Goal: Communication & Community: Answer question/provide support

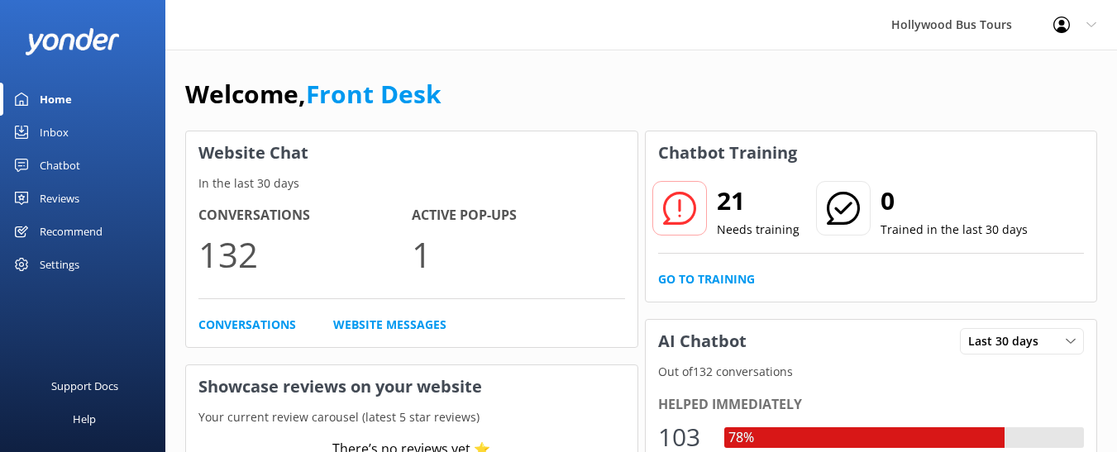
click at [50, 131] on div "Inbox" at bounding box center [54, 132] width 29 height 33
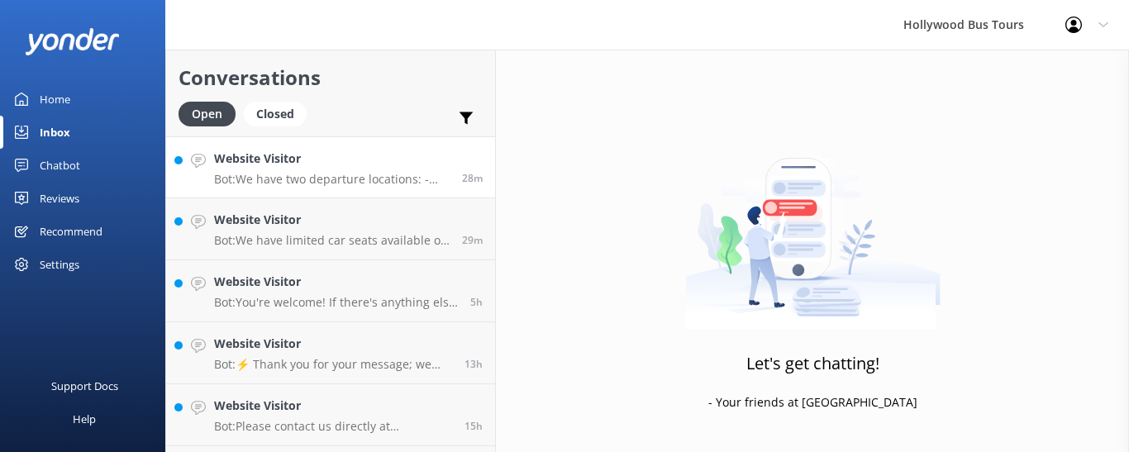
click at [356, 180] on p "Bot: We have two departure locations: - [STREET_ADDRESS]. Please check-in insid…" at bounding box center [332, 179] width 236 height 15
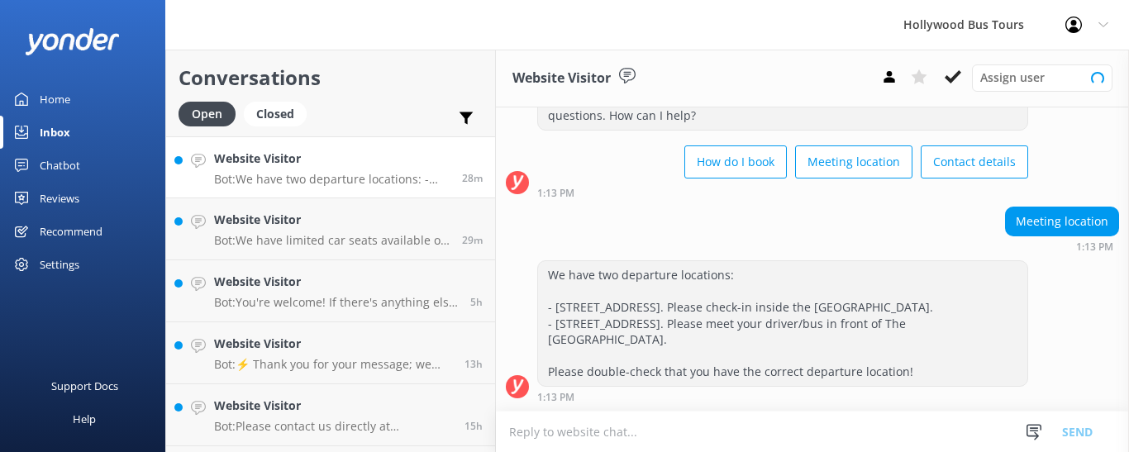
scroll to position [83, 0]
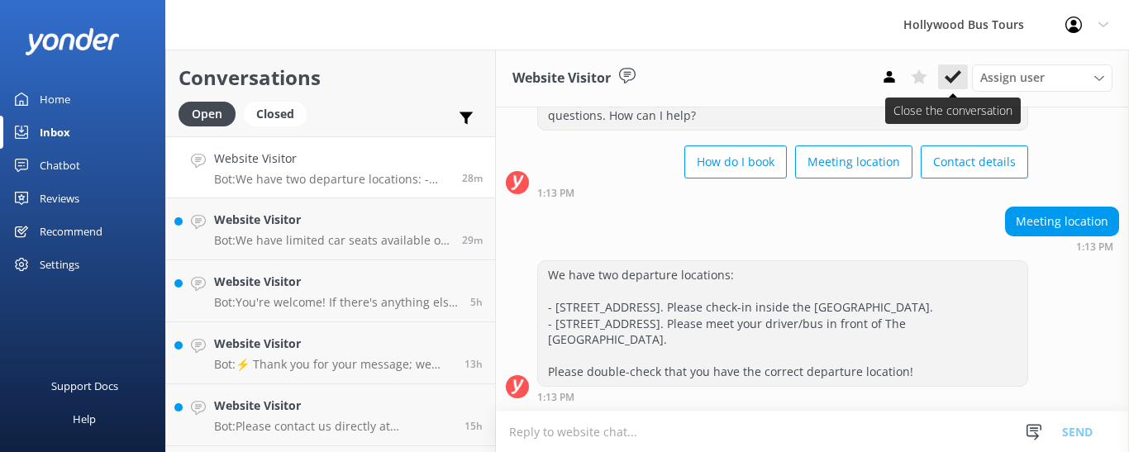
click at [958, 79] on icon at bounding box center [953, 77] width 17 height 17
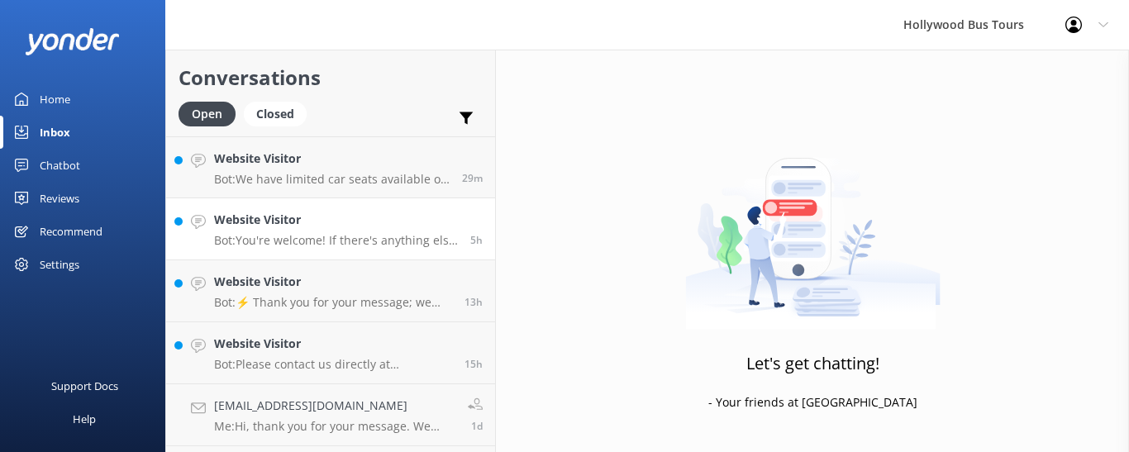
click at [402, 226] on h4 "Website Visitor" at bounding box center [336, 220] width 244 height 18
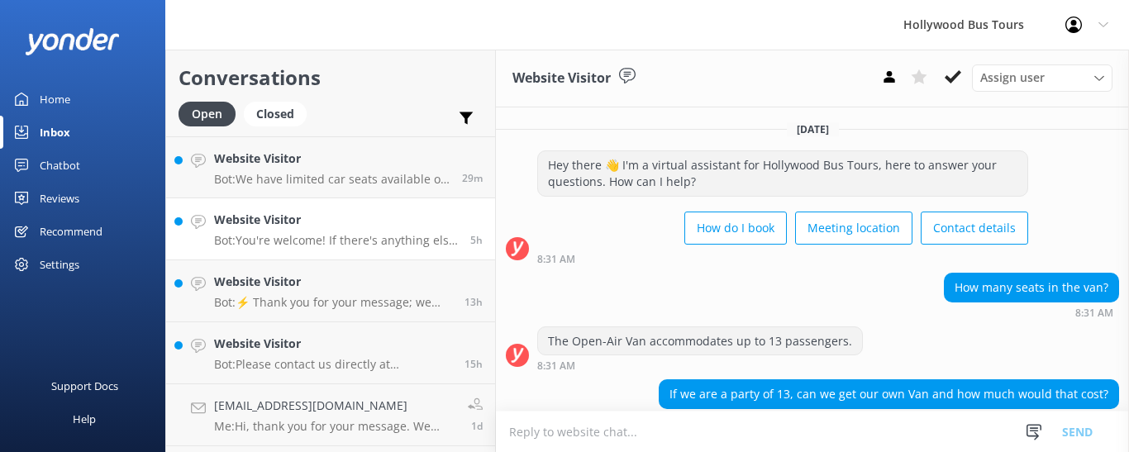
scroll to position [231, 0]
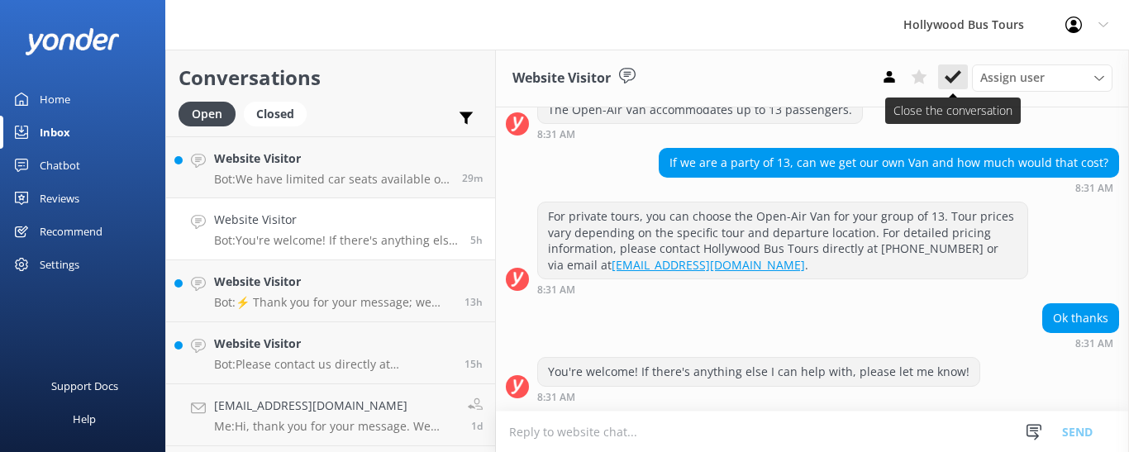
click at [955, 77] on use at bounding box center [953, 76] width 17 height 13
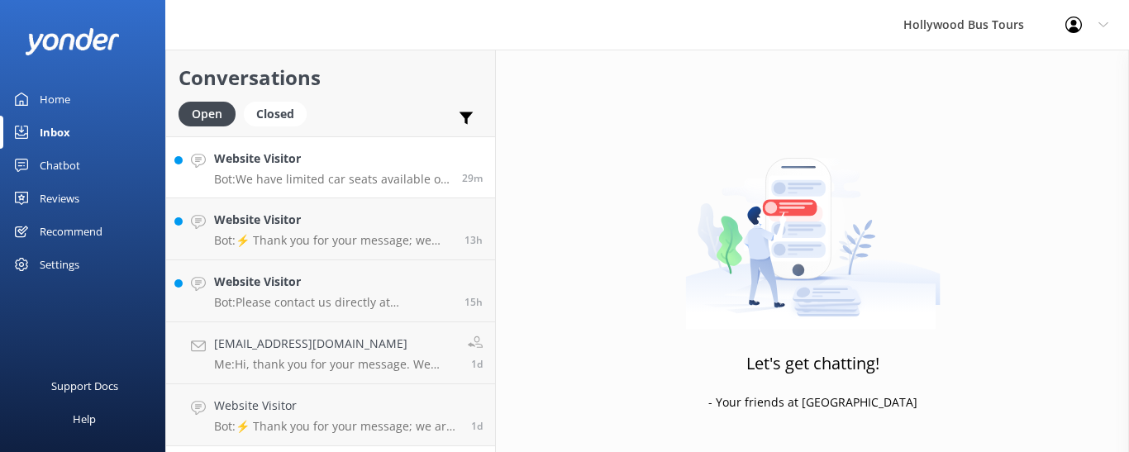
click at [336, 160] on h4 "Website Visitor" at bounding box center [332, 159] width 236 height 18
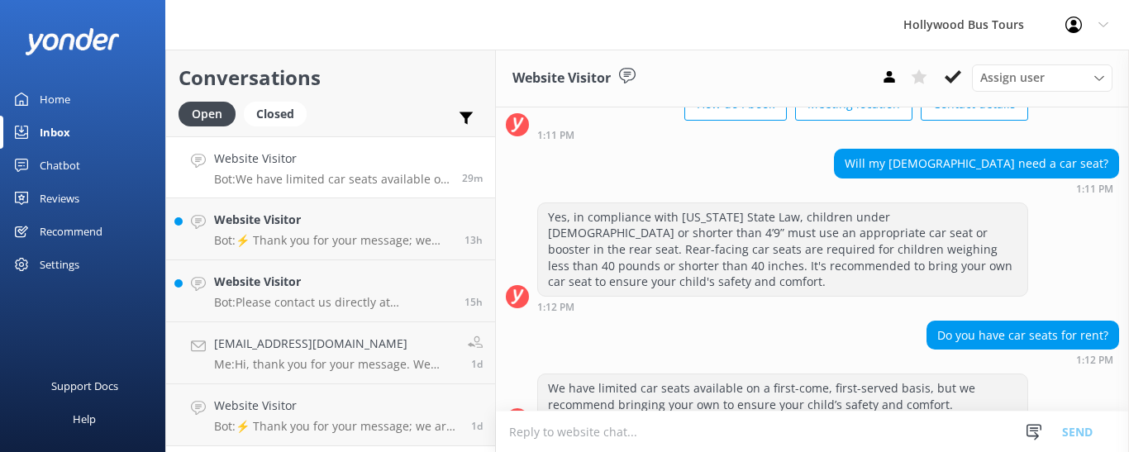
scroll to position [157, 0]
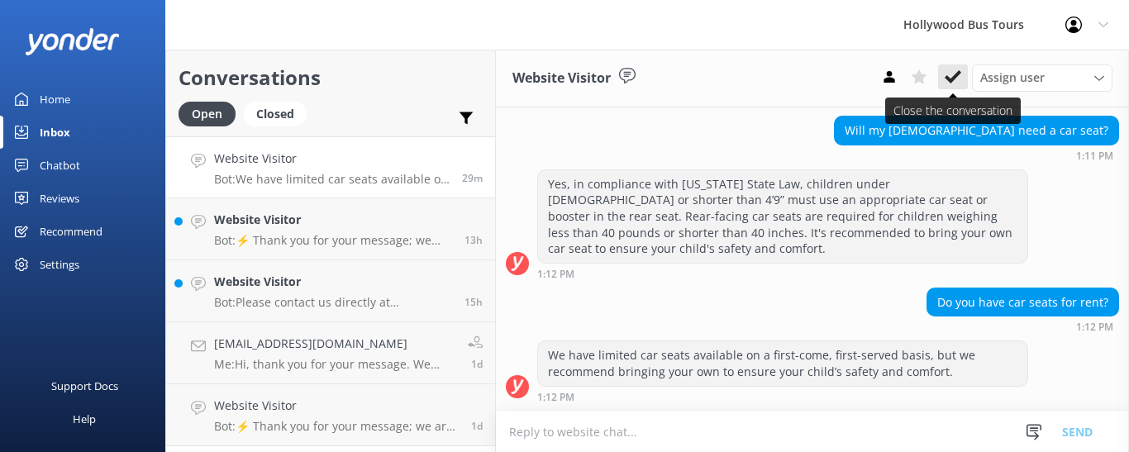
click at [950, 77] on icon at bounding box center [953, 77] width 17 height 17
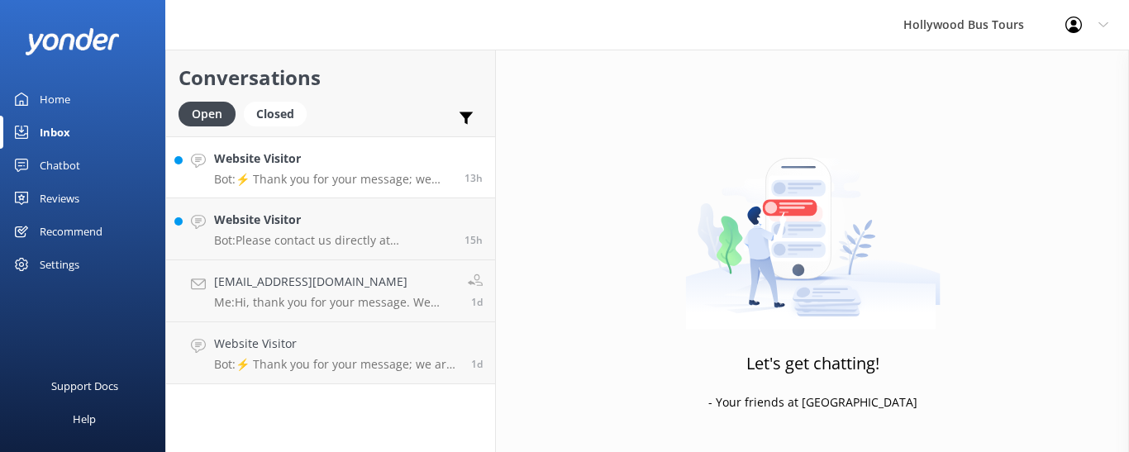
click at [363, 171] on div "Website Visitor Bot: ⚡ Thank you for your message; we are connecting you to a t…" at bounding box center [333, 168] width 238 height 36
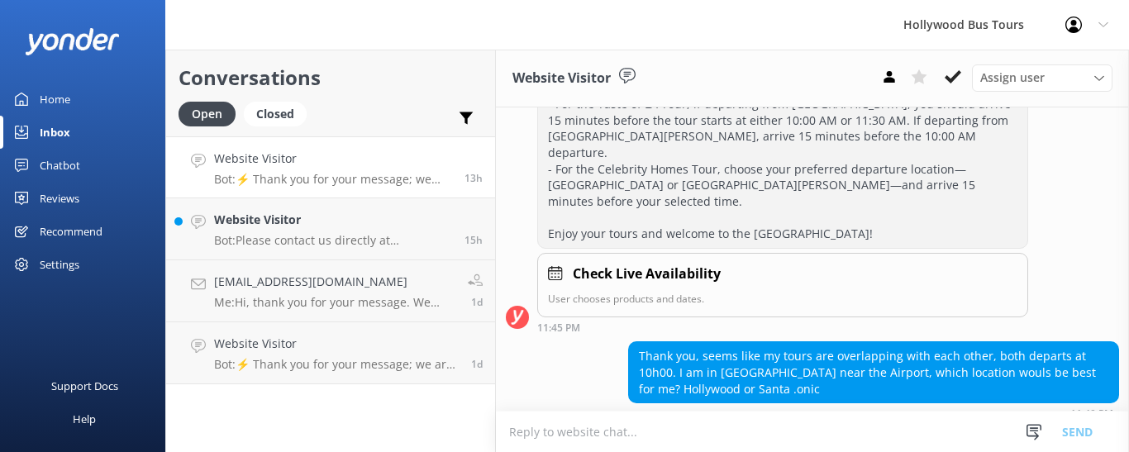
scroll to position [995, 0]
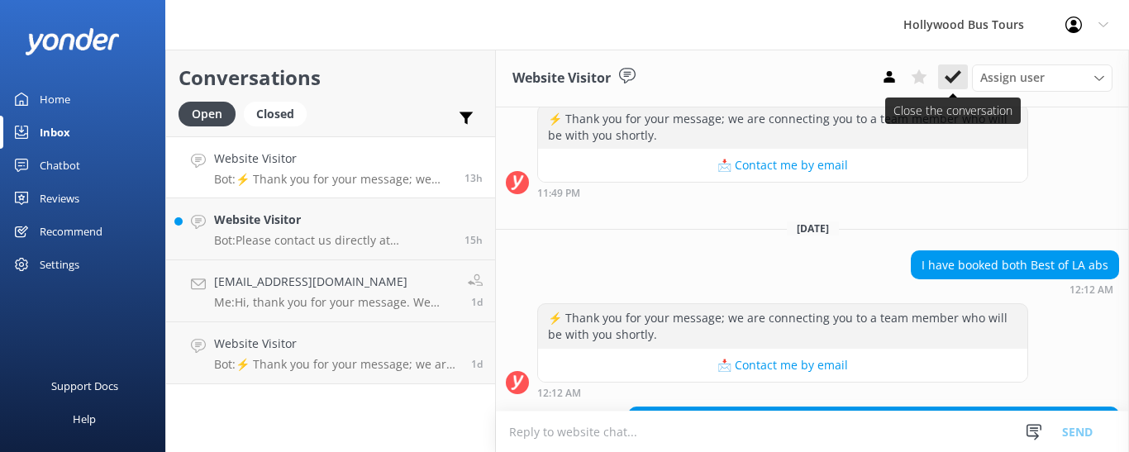
click at [958, 76] on use at bounding box center [953, 76] width 17 height 13
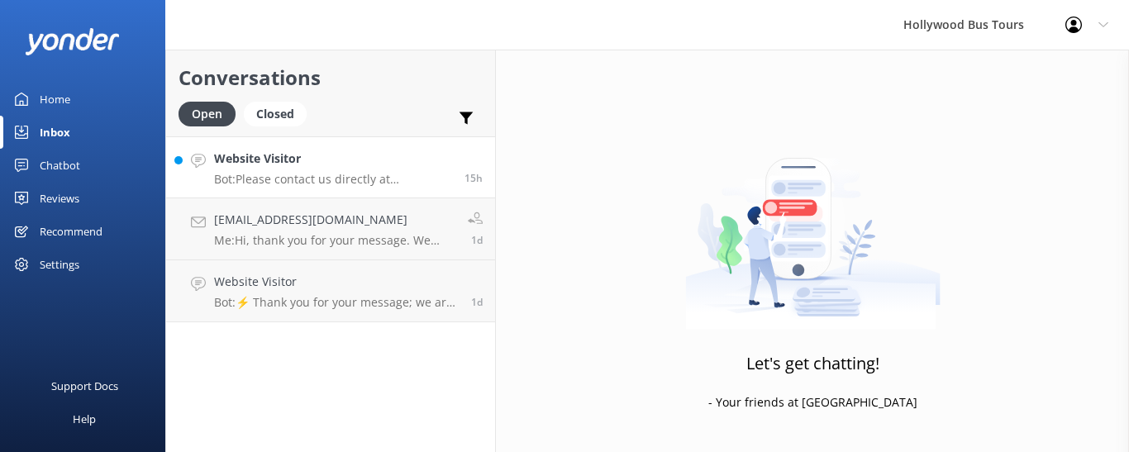
click at [331, 179] on p "Bot: Please contact us directly at [PHONE_NUMBER] to inquire about accommodatio…" at bounding box center [333, 179] width 238 height 15
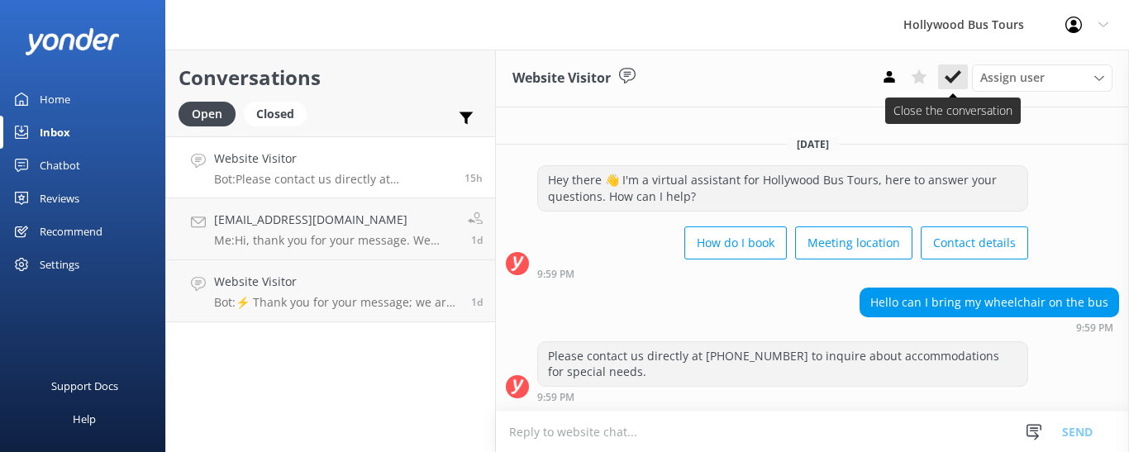
click at [956, 74] on use at bounding box center [953, 76] width 17 height 13
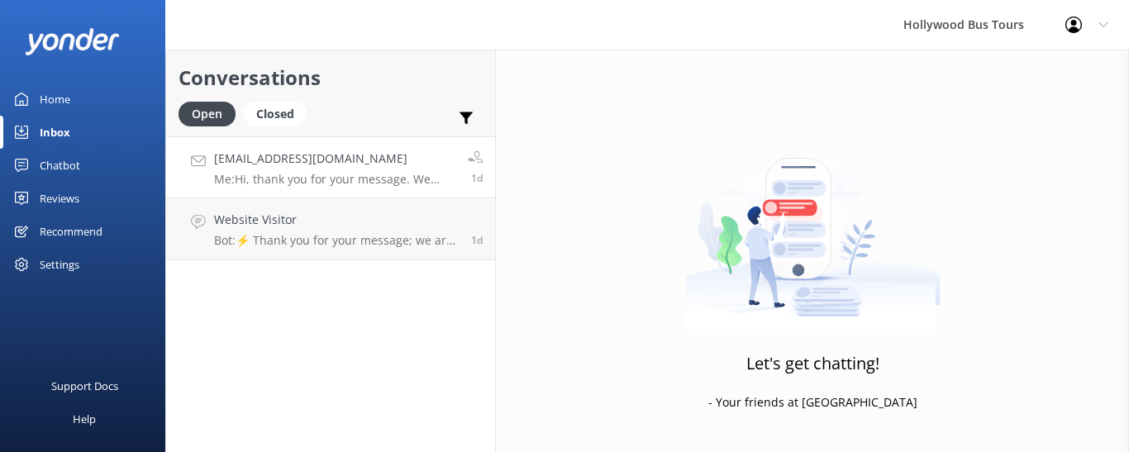
click at [370, 169] on div "[EMAIL_ADDRESS][DOMAIN_NAME] Me: Hi, thank you for your message. We don't offer…" at bounding box center [334, 168] width 241 height 36
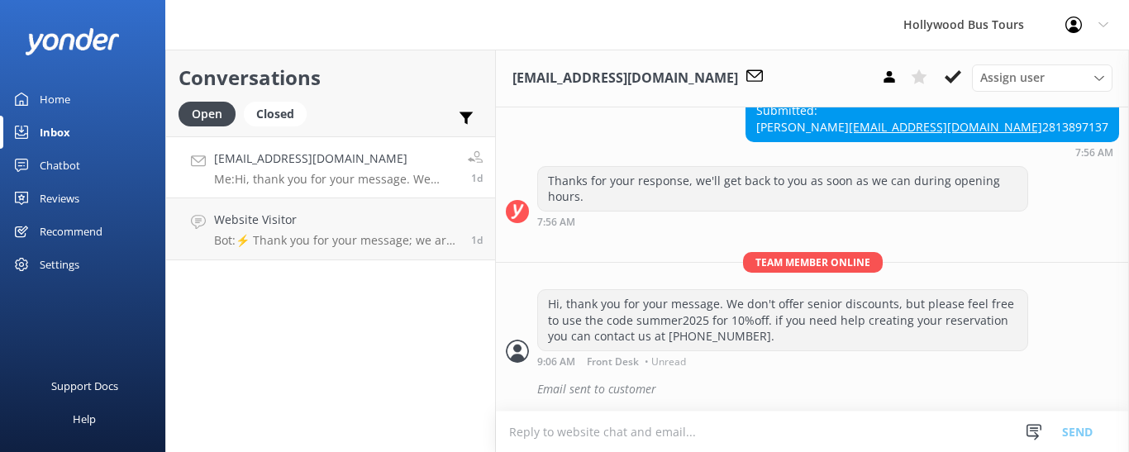
scroll to position [852, 0]
click at [949, 78] on use at bounding box center [953, 76] width 17 height 13
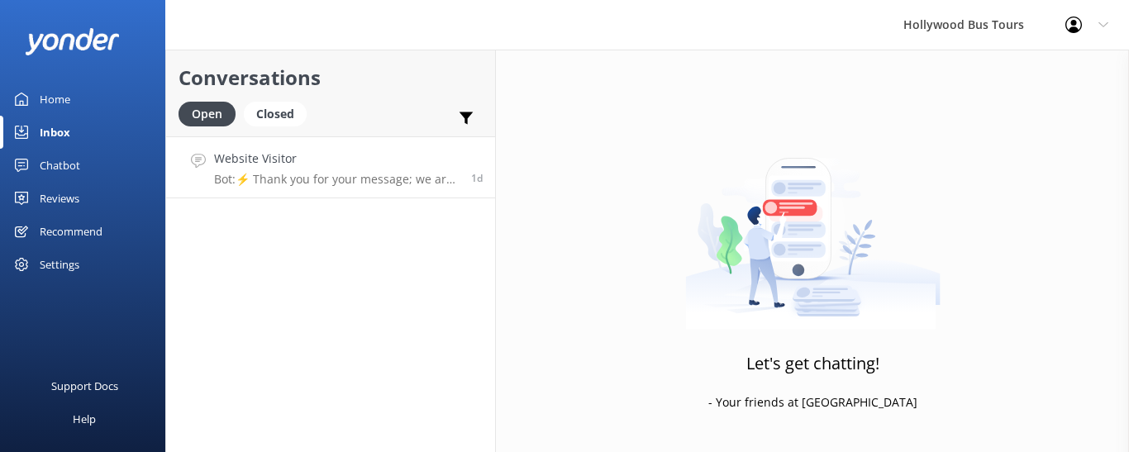
click at [313, 183] on p "Bot: ⚡ Thank you for your message; we are connecting you to a team member who w…" at bounding box center [336, 179] width 245 height 15
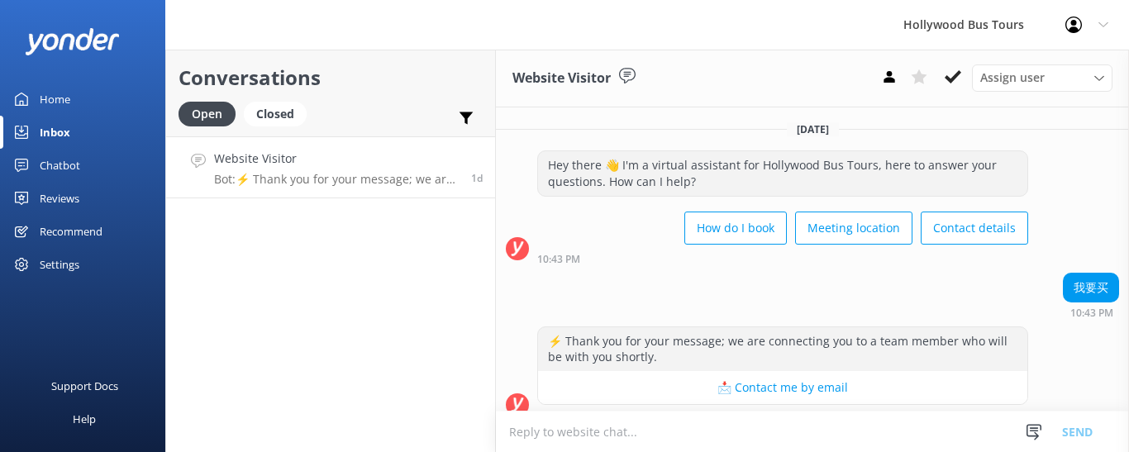
scroll to position [18, 0]
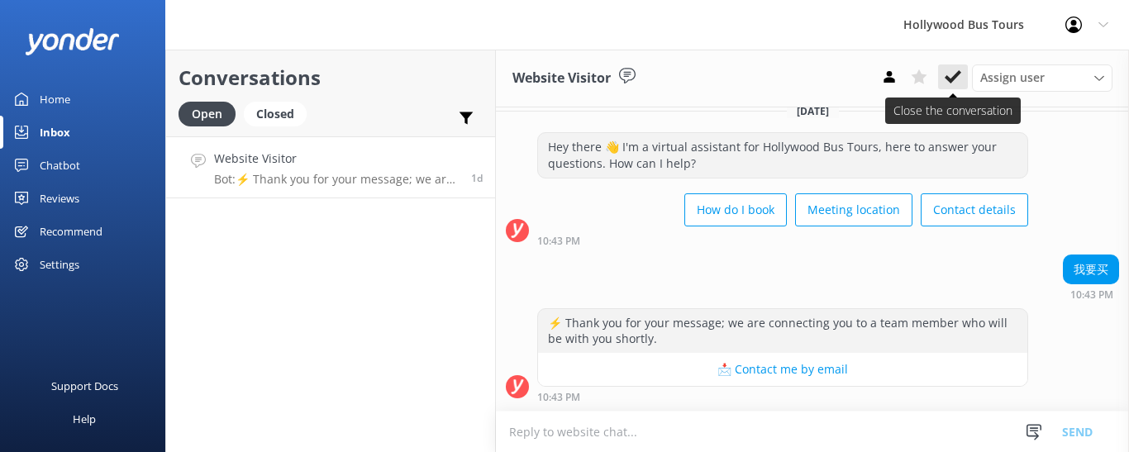
click at [951, 79] on use at bounding box center [953, 76] width 17 height 13
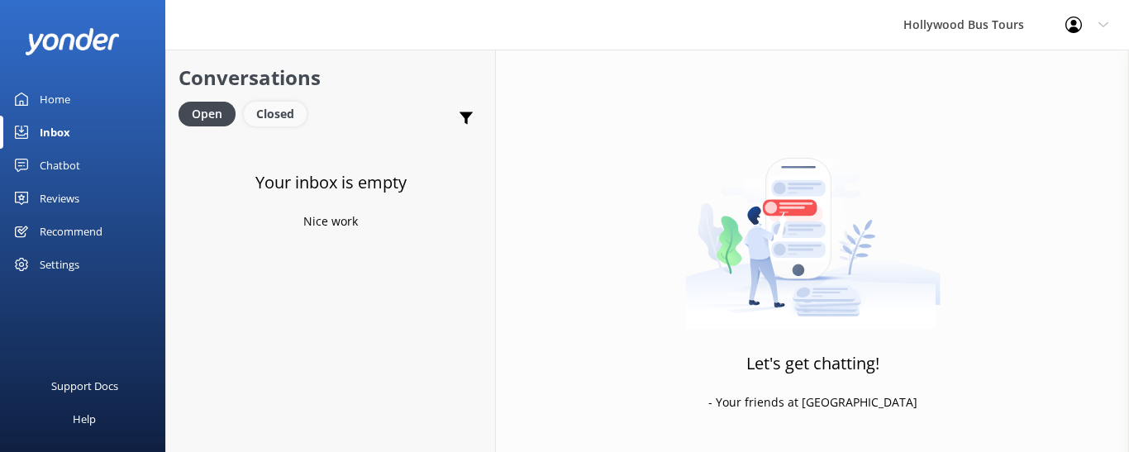
click at [273, 111] on div "Closed" at bounding box center [275, 114] width 63 height 25
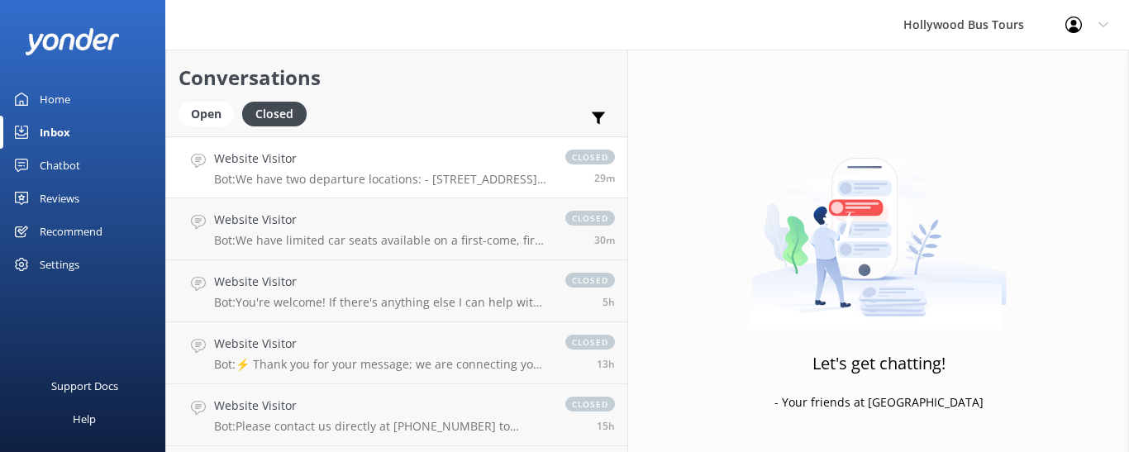
click at [312, 169] on div "Website Visitor Bot: We have two departure locations: - [STREET_ADDRESS]. Pleas…" at bounding box center [381, 168] width 335 height 36
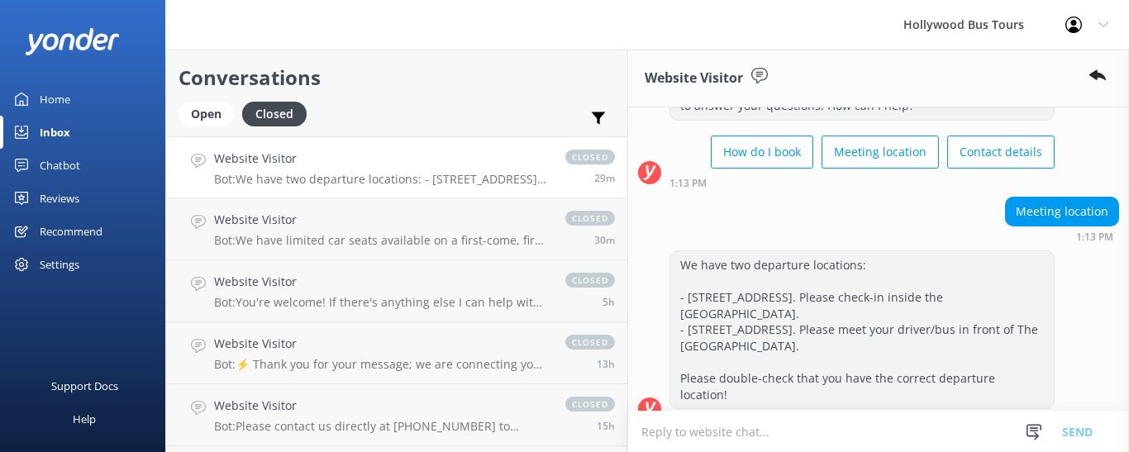
scroll to position [118, 0]
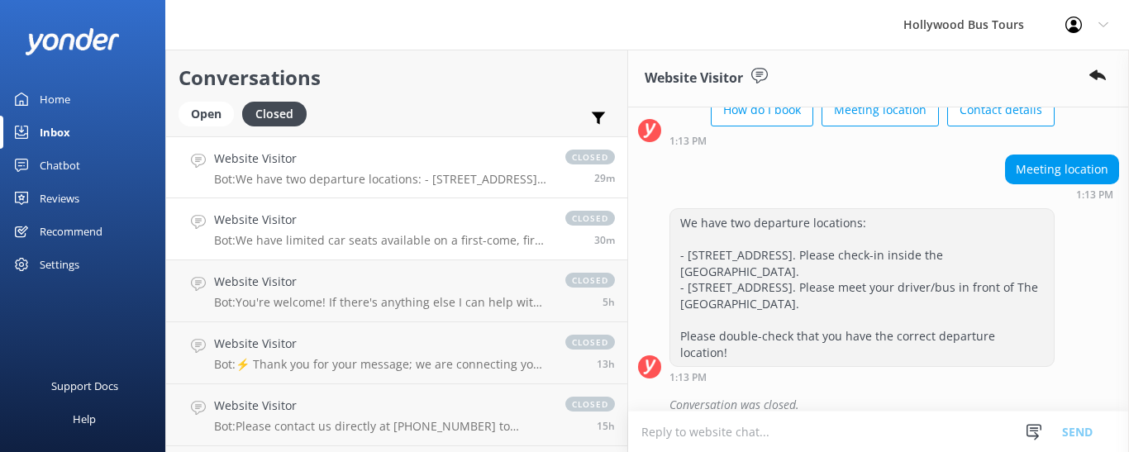
click at [312, 215] on h4 "Website Visitor" at bounding box center [381, 220] width 335 height 18
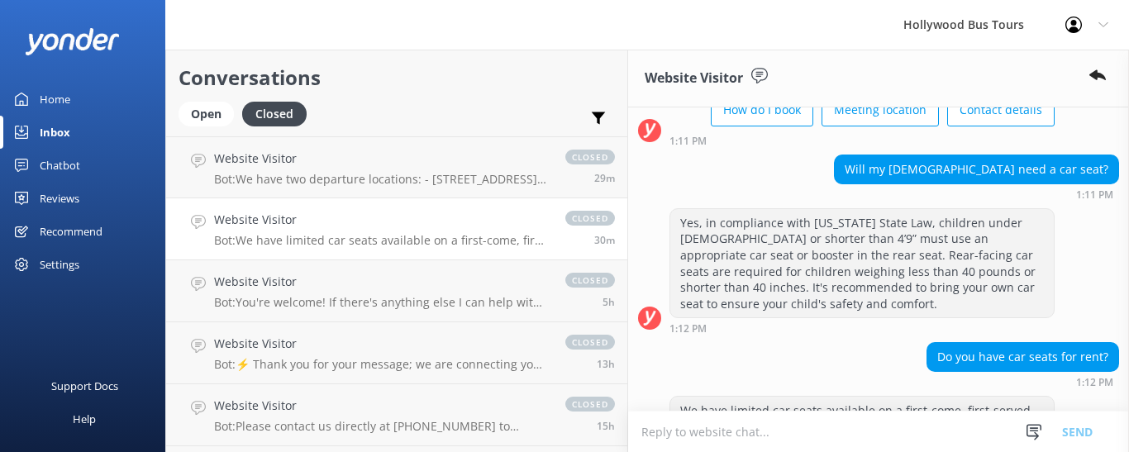
scroll to position [193, 0]
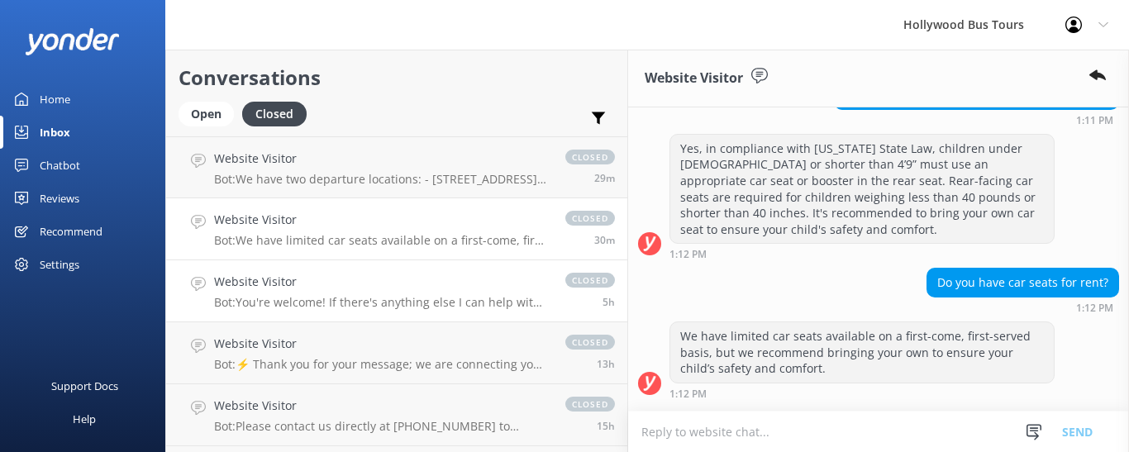
click at [307, 306] on p "Bot: You're welcome! If there's anything else I can help with, please let me kn…" at bounding box center [381, 302] width 335 height 15
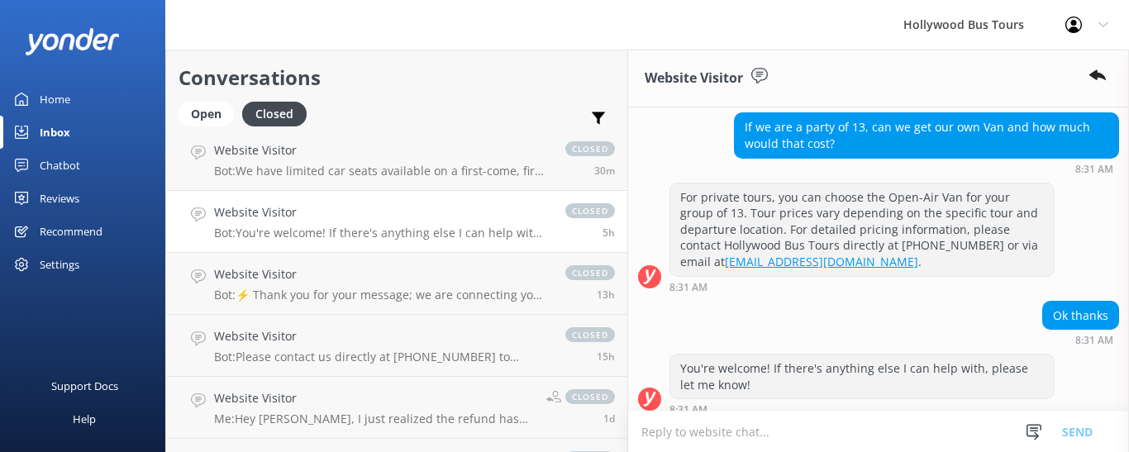
scroll to position [78, 0]
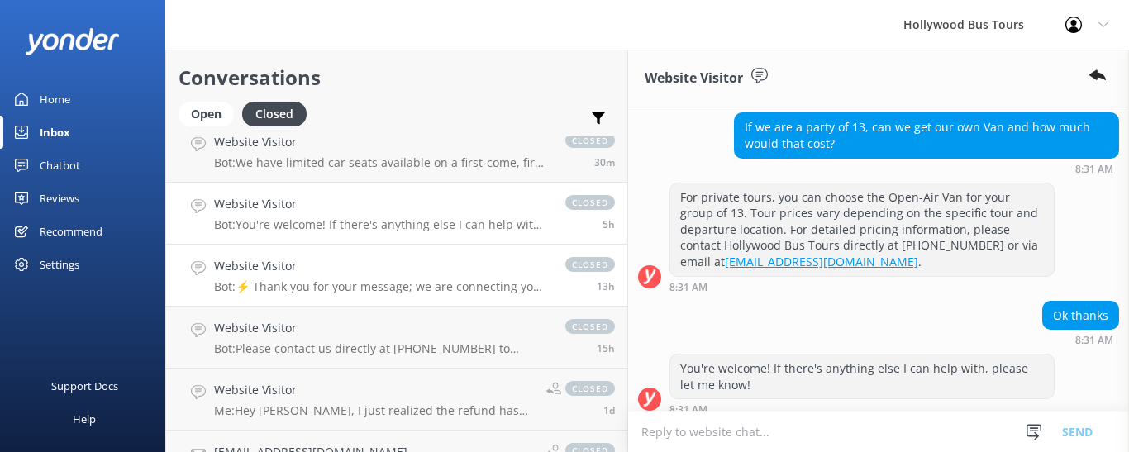
click at [299, 273] on h4 "Website Visitor" at bounding box center [381, 266] width 335 height 18
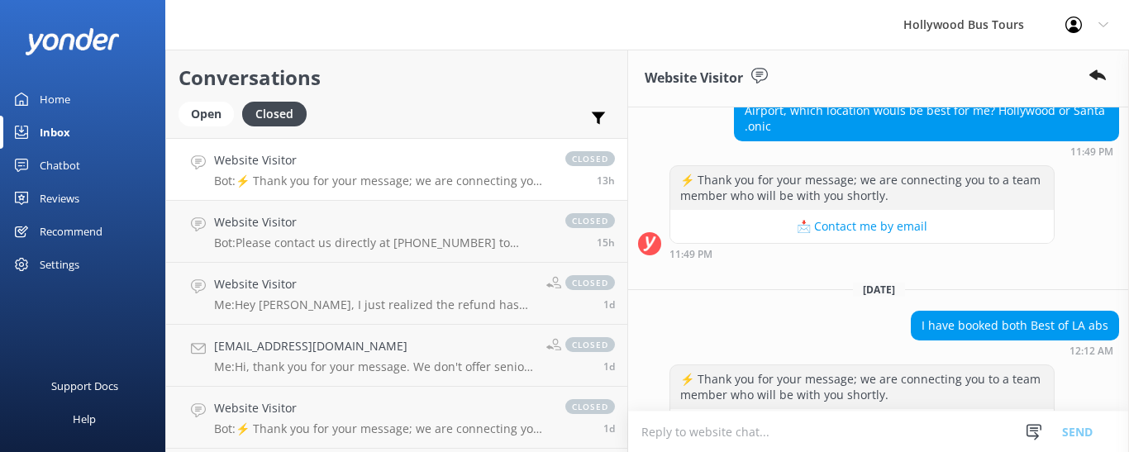
scroll to position [184, 0]
click at [311, 239] on p "Bot: Please contact us directly at [PHONE_NUMBER] to inquire about accommodatio…" at bounding box center [381, 242] width 335 height 15
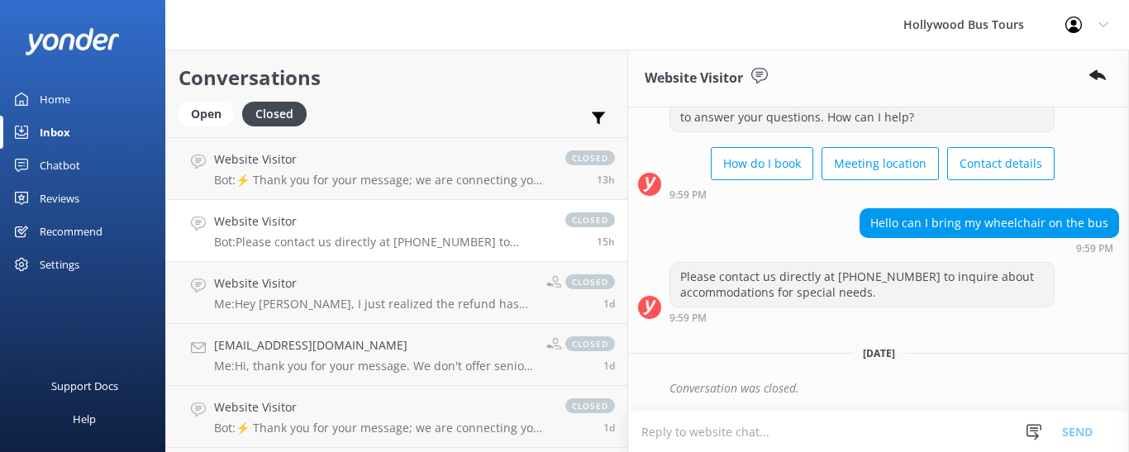
scroll to position [64, 0]
click at [271, 301] on p "Me: Hey [PERSON_NAME], I just realized the refund has already been processed. L…" at bounding box center [374, 304] width 320 height 15
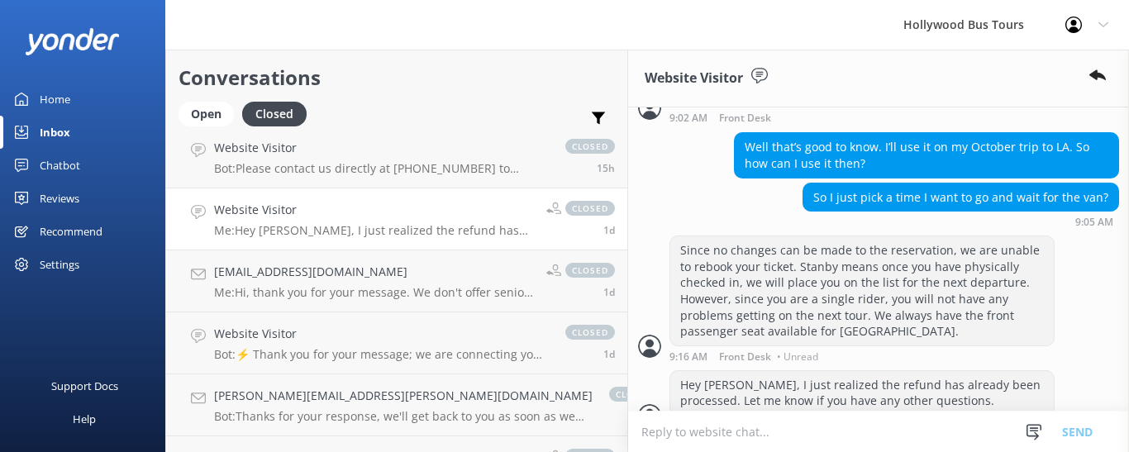
scroll to position [266, 0]
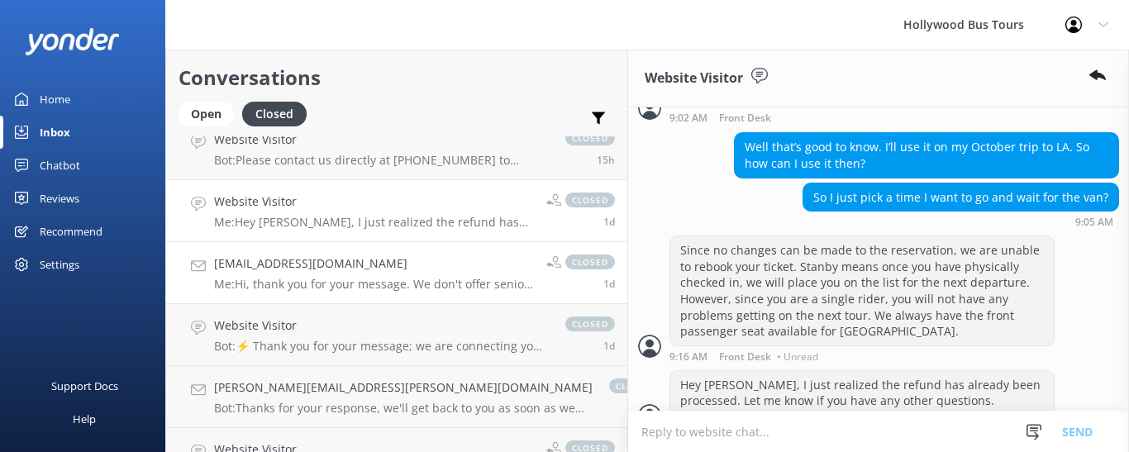
click at [273, 264] on h4 "[EMAIL_ADDRESS][DOMAIN_NAME]" at bounding box center [374, 264] width 320 height 18
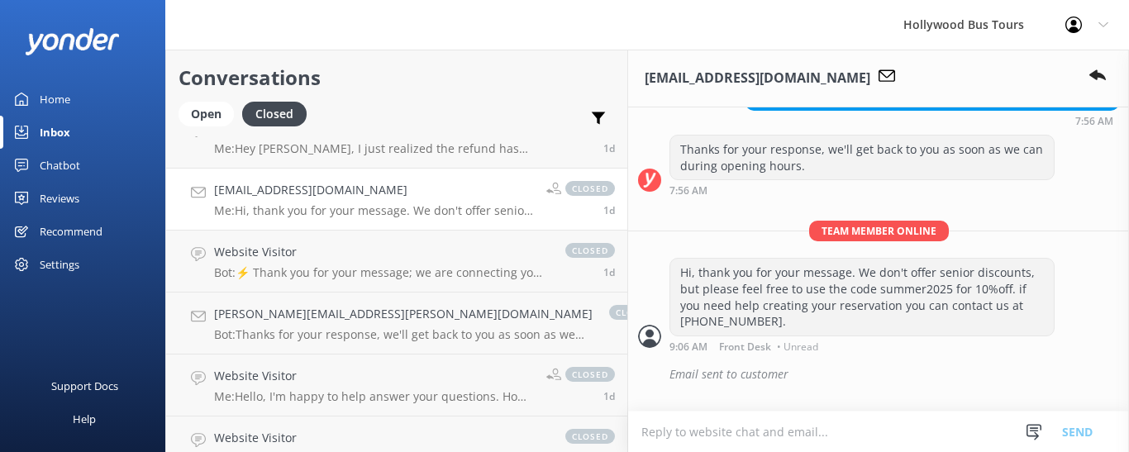
scroll to position [341, 0]
click at [330, 266] on p "Bot: ⚡ Thank you for your message; we are connecting you to a team member who w…" at bounding box center [381, 271] width 335 height 15
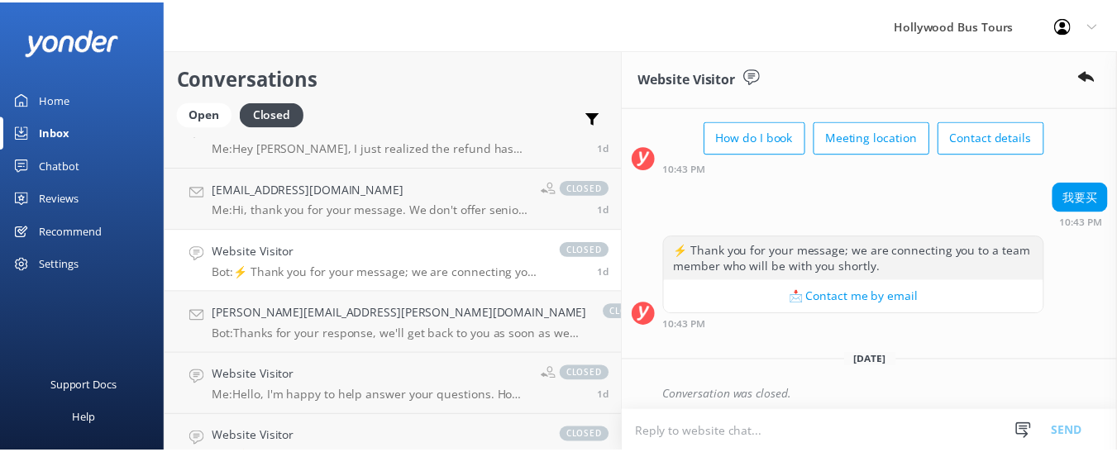
scroll to position [98, 0]
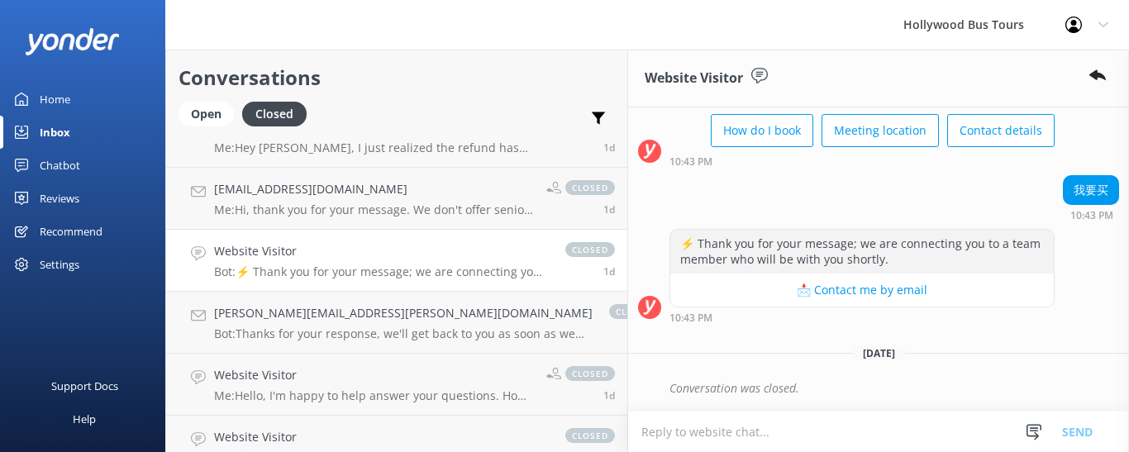
click at [53, 96] on div "Home" at bounding box center [55, 99] width 31 height 33
